Goal: Navigation & Orientation: Find specific page/section

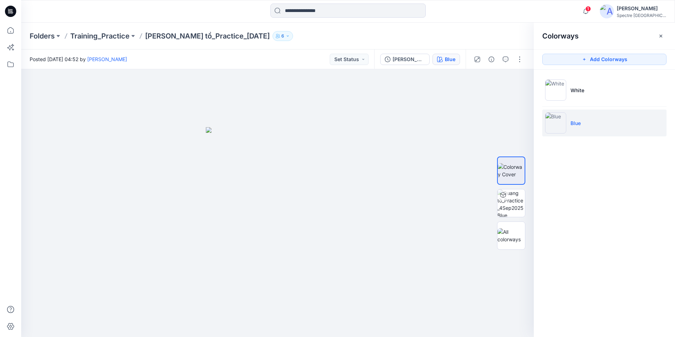
click at [581, 23] on div "Colorways" at bounding box center [604, 36] width 141 height 26
drag, startPoint x: 581, startPoint y: 23, endPoint x: 565, endPoint y: 21, distance: 15.2
click at [568, 21] on div "1 Notifications Your style [PERSON_NAME] tồ_Practice_[DATE] is ready 2 minutes …" at bounding box center [348, 11] width 654 height 23
click at [562, 22] on div "1 Notifications Your style [PERSON_NAME] tồ_Practice_[DATE] is ready 2 minutes …" at bounding box center [348, 11] width 654 height 23
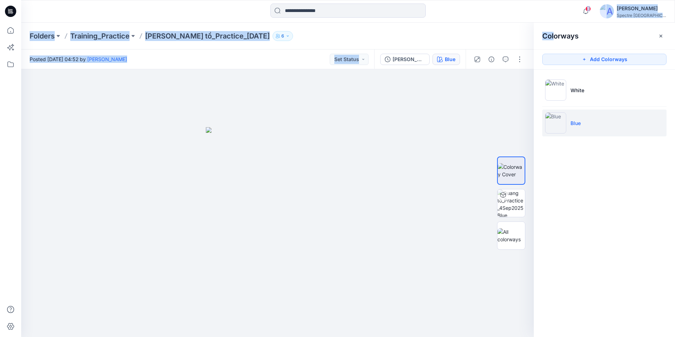
drag, startPoint x: 545, startPoint y: 23, endPoint x: 540, endPoint y: 23, distance: 4.6
click at [540, 23] on div "1 Notifications Your style [PERSON_NAME] tồ_Practice_[DATE] is ready 2 minutes …" at bounding box center [337, 168] width 675 height 337
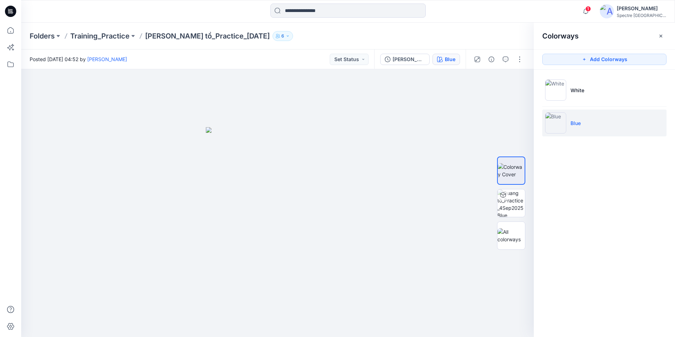
drag, startPoint x: 540, startPoint y: 23, endPoint x: 528, endPoint y: 10, distance: 17.2
click at [507, 19] on div "1 Notifications Your style [PERSON_NAME] tồ_Practice_[DATE] is ready 2 minutes …" at bounding box center [348, 11] width 654 height 23
drag, startPoint x: 528, startPoint y: 10, endPoint x: 462, endPoint y: 17, distance: 66.7
click at [472, 17] on div "1 Notifications Your style [PERSON_NAME] tồ_Practice_[DATE] is ready 2 minutes …" at bounding box center [347, 12] width 653 height 16
drag, startPoint x: 460, startPoint y: 18, endPoint x: 496, endPoint y: 14, distance: 36.5
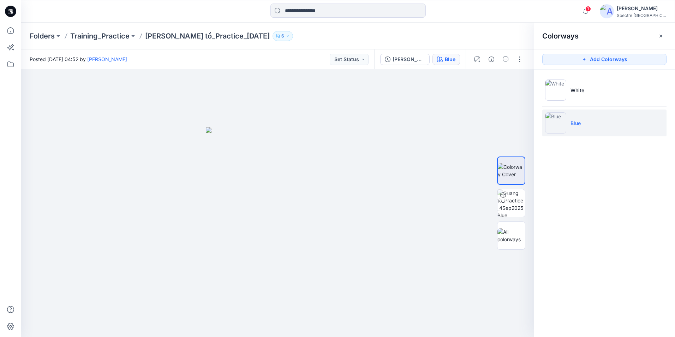
click at [467, 20] on div "1 Notifications Your style [PERSON_NAME] tồ_Practice_[DATE] is ready 2 minutes …" at bounding box center [348, 11] width 654 height 23
drag, startPoint x: 496, startPoint y: 14, endPoint x: 569, endPoint y: 8, distance: 73.3
click at [535, 17] on div "1 Notifications Your style [PERSON_NAME] tồ_Practice_[DATE] is ready 2 minutes …" at bounding box center [347, 12] width 653 height 16
drag, startPoint x: 594, startPoint y: 3, endPoint x: 610, endPoint y: 6, distance: 16.3
click at [610, 6] on div "1 Notifications Your style [PERSON_NAME] tồ_Practice_[DATE] is ready 2 minutes …" at bounding box center [348, 11] width 654 height 23
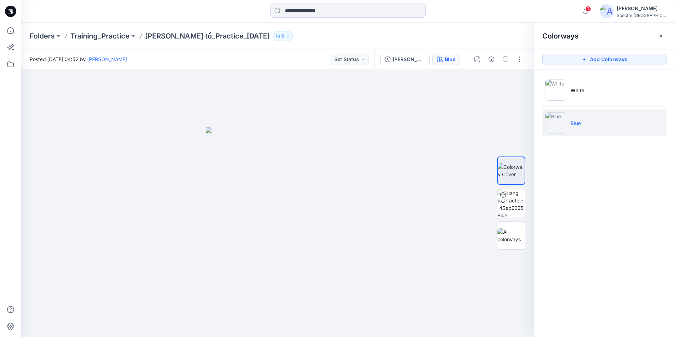
drag, startPoint x: 667, startPoint y: 0, endPoint x: 494, endPoint y: 13, distance: 173.8
click at [494, 13] on div "1 Notifications Your style [PERSON_NAME] tồ_Practice_[DATE] is ready 2 minutes …" at bounding box center [348, 11] width 654 height 23
